Goal: Submit feedback/report problem

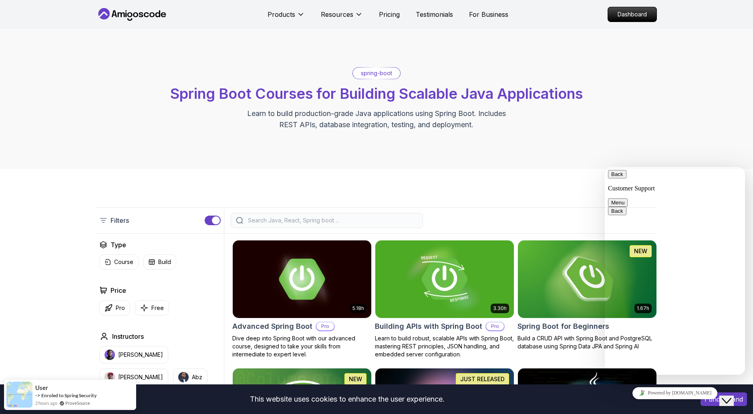
scroll to position [133, 0]
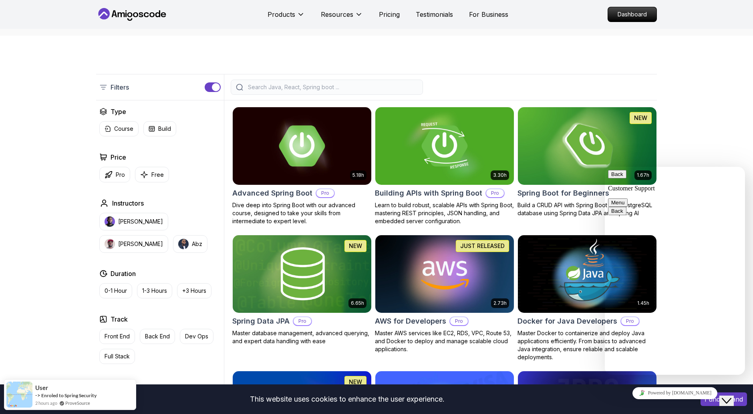
click at [605, 167] on textarea at bounding box center [605, 167] width 0 height 0
type textarea "its not"
type textarea "marking videos as complete or watched is ot working"
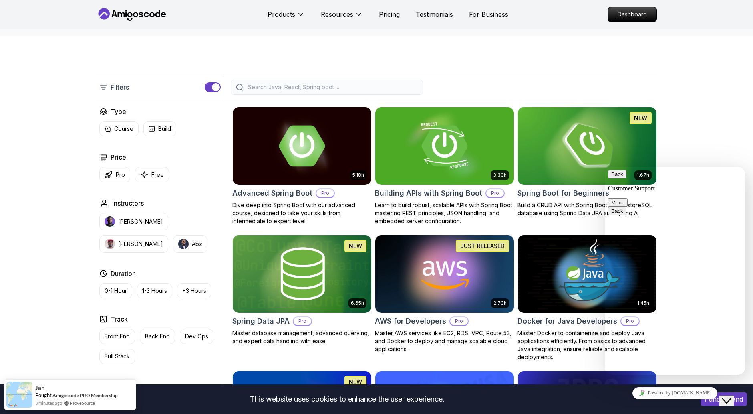
scroll to position [158, 0]
type input "[PERSON_NAME]"
type input "[EMAIL_ADDRESS][DOMAIN_NAME]"
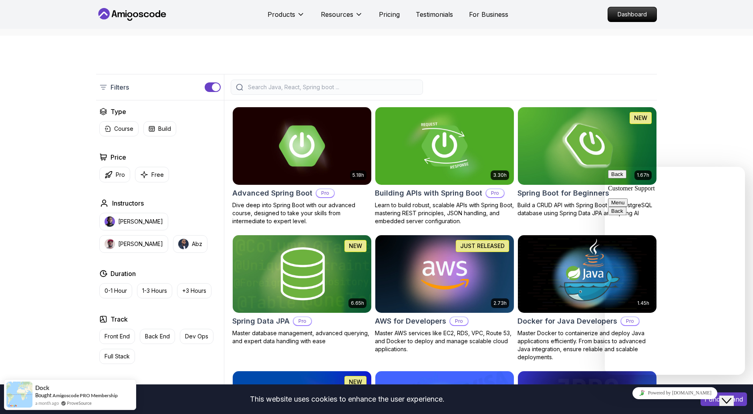
type input "923342842585"
drag, startPoint x: 678, startPoint y: 274, endPoint x: 674, endPoint y: 312, distance: 38.3
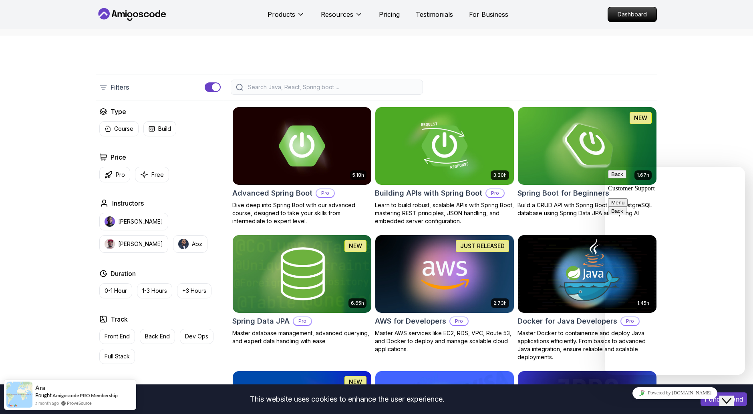
type input "Erorr Reporting, Markign videos as complete etc, nothing is working"
type textarea "Title"
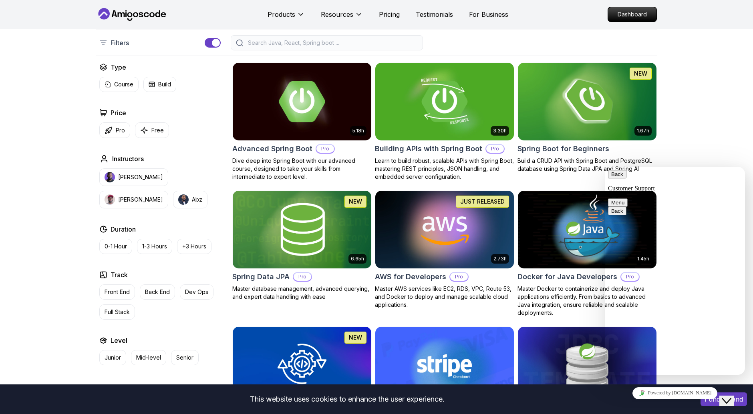
scroll to position [222, 0]
